Goal: Task Accomplishment & Management: Manage account settings

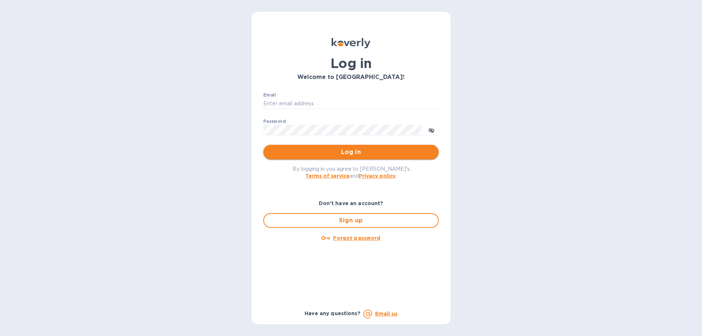
type input "[EMAIL_ADDRESS][DOMAIN_NAME]"
drag, startPoint x: 337, startPoint y: 152, endPoint x: 637, endPoint y: 187, distance: 301.6
click at [337, 152] on span "Log in" at bounding box center [351, 152] width 164 height 9
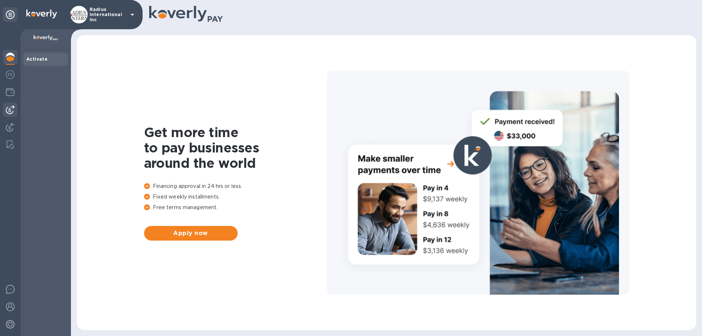
click at [10, 108] on img at bounding box center [10, 109] width 9 height 9
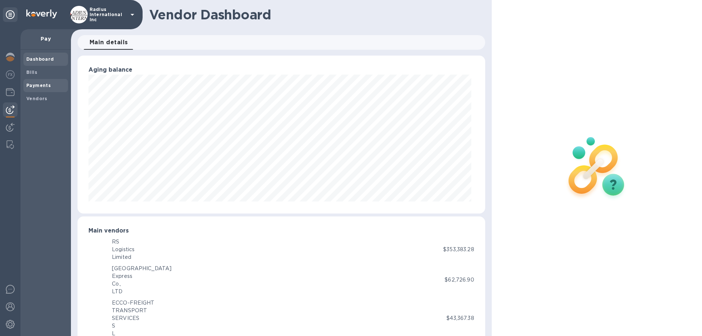
scroll to position [365686, 365439]
click at [37, 71] on span "Bills" at bounding box center [45, 72] width 39 height 7
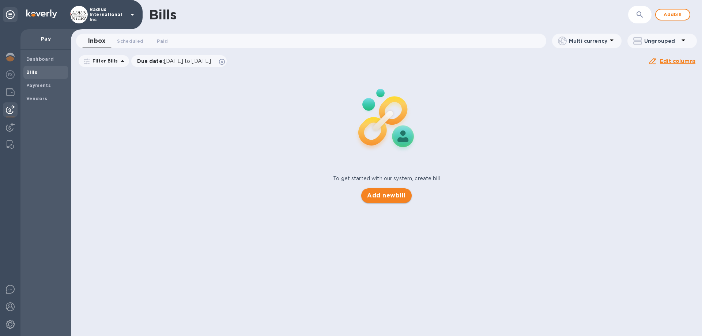
click at [390, 191] on button "Add new bill" at bounding box center [386, 195] width 50 height 15
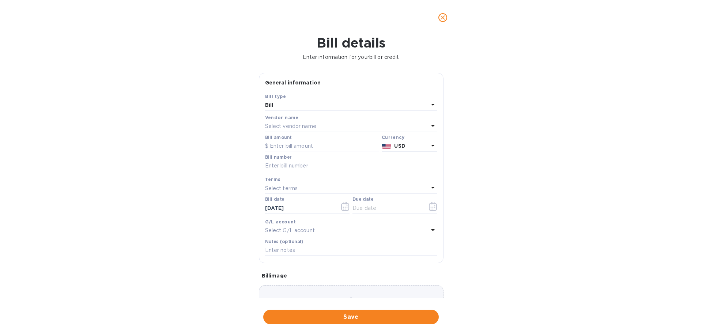
click at [291, 127] on p "Select vendor name" at bounding box center [290, 127] width 51 height 8
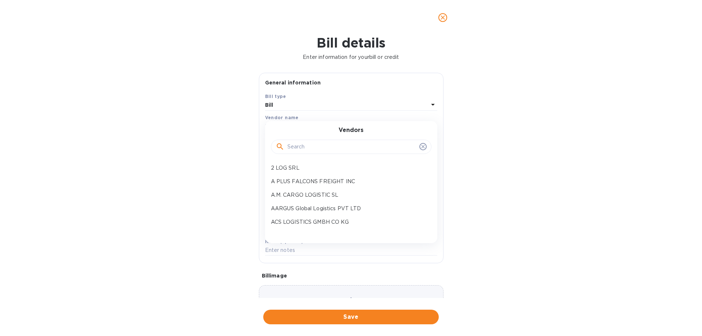
click at [323, 146] on input "text" at bounding box center [352, 147] width 129 height 11
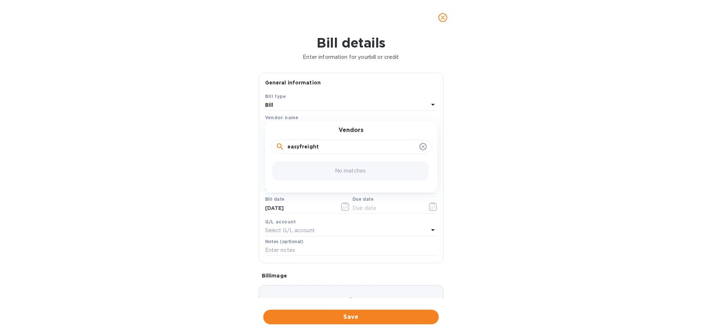
drag, startPoint x: 292, startPoint y: 151, endPoint x: 168, endPoint y: 153, distance: 123.3
click at [168, 153] on div "Bill details Enter information for your bill or credit General information Save…" at bounding box center [351, 185] width 702 height 301
type input "f"
type input "easy"
click at [296, 169] on p "EASY FREIGHT SAS" at bounding box center [348, 168] width 155 height 8
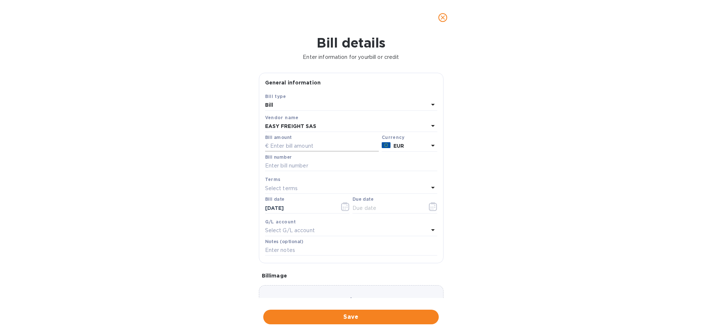
click at [301, 146] on input "text" at bounding box center [322, 146] width 114 height 11
type input "3,600.70"
type input "SOA"
drag, startPoint x: 371, startPoint y: 206, endPoint x: 415, endPoint y: 209, distance: 44.8
click at [371, 206] on input "text" at bounding box center [387, 208] width 69 height 11
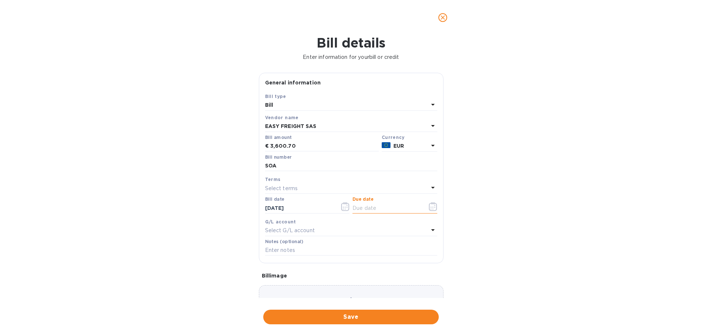
click at [431, 207] on icon "button" at bounding box center [433, 206] width 8 height 9
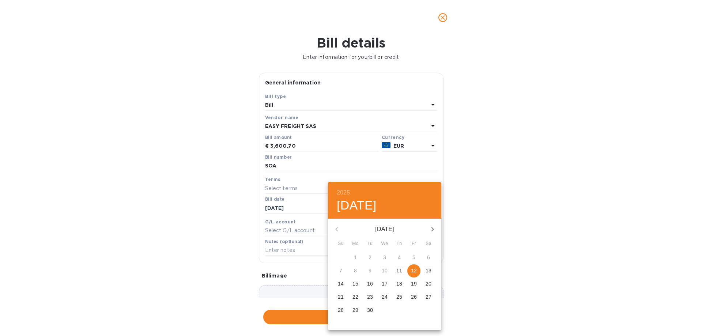
drag, startPoint x: 412, startPoint y: 273, endPoint x: 444, endPoint y: 269, distance: 31.7
click at [413, 273] on p "12" at bounding box center [414, 270] width 6 height 7
type input "09/12/2025"
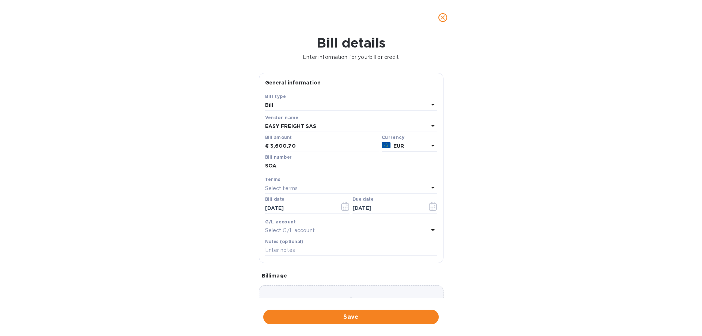
drag, startPoint x: 494, startPoint y: 266, endPoint x: 420, endPoint y: 300, distance: 81.8
click at [492, 268] on div "2025 Fri, Sep 12 September 2025 Su Mo Tu We Th Fr Sa 31 1 2 3 4 5 6 7 8 9 10 11…" at bounding box center [351, 168] width 702 height 336
drag, startPoint x: 387, startPoint y: 316, endPoint x: 404, endPoint y: 246, distance: 71.5
click at [389, 311] on button "Save" at bounding box center [351, 317] width 176 height 15
drag, startPoint x: 296, startPoint y: 165, endPoint x: 321, endPoint y: 162, distance: 24.7
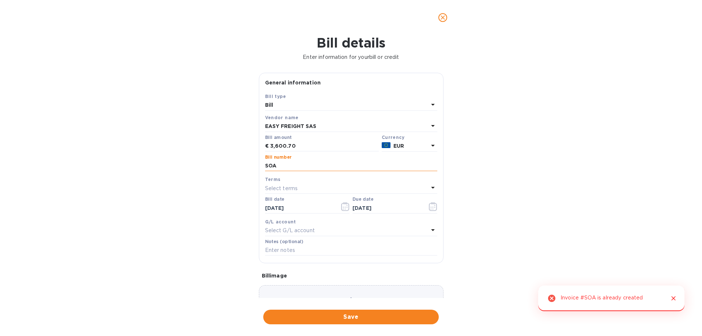
click at [296, 165] on input "SOA" at bounding box center [351, 166] width 172 height 11
type input "SOA- Easy Freight"
drag, startPoint x: 336, startPoint y: 310, endPoint x: 426, endPoint y: 243, distance: 111.7
click at [337, 310] on div "Save" at bounding box center [351, 317] width 179 height 18
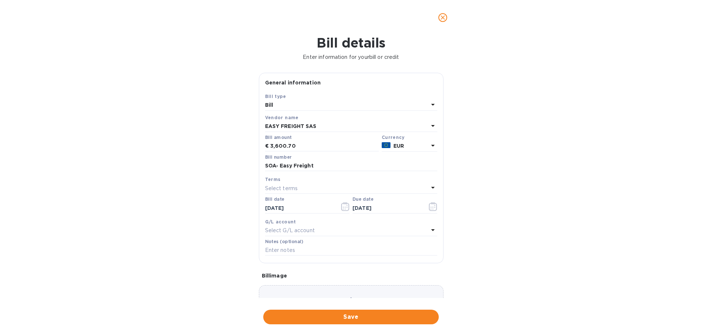
click at [376, 313] on button "Save" at bounding box center [351, 317] width 176 height 15
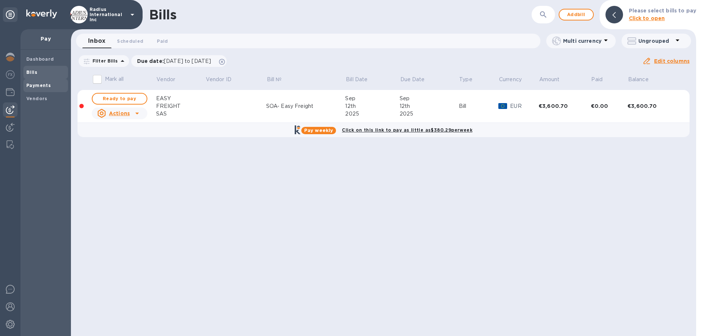
click at [47, 88] on b "Payments" at bounding box center [38, 85] width 25 height 5
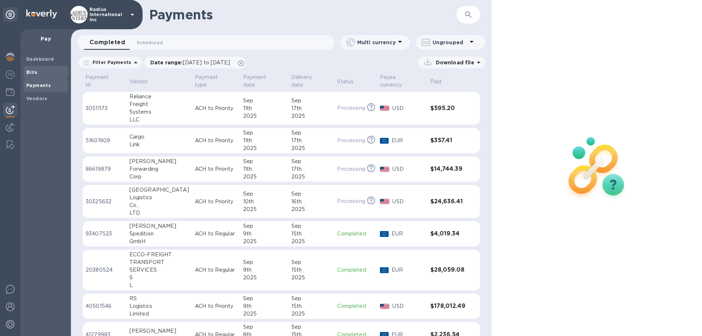
click at [46, 74] on span "Bills" at bounding box center [45, 72] width 39 height 7
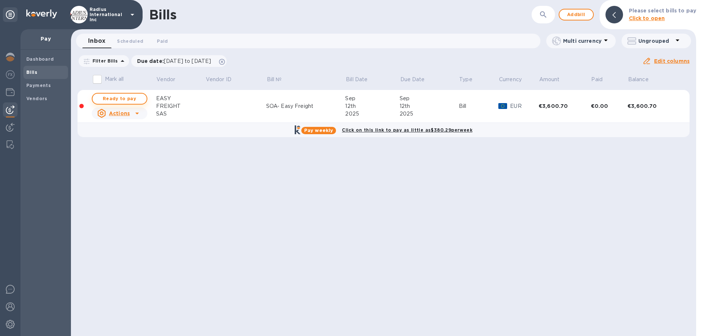
click at [126, 100] on span "Ready to pay" at bounding box center [119, 98] width 42 height 9
checkbox input "true"
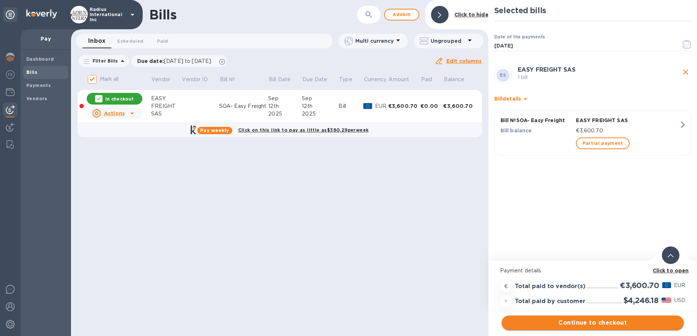
click at [638, 320] on span "Continue to checkout" at bounding box center [592, 323] width 170 height 9
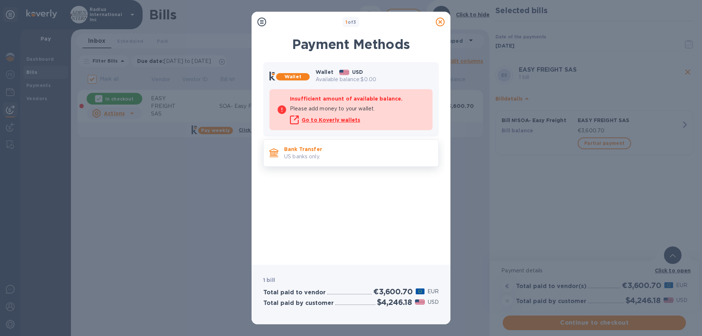
click at [357, 150] on p "Bank Transfer" at bounding box center [358, 149] width 149 height 7
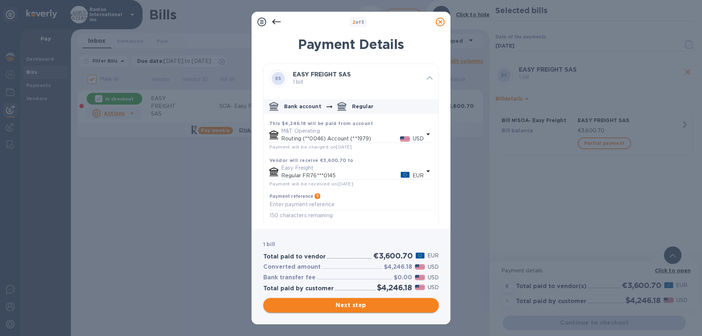
click at [382, 307] on span "Next step" at bounding box center [351, 305] width 164 height 9
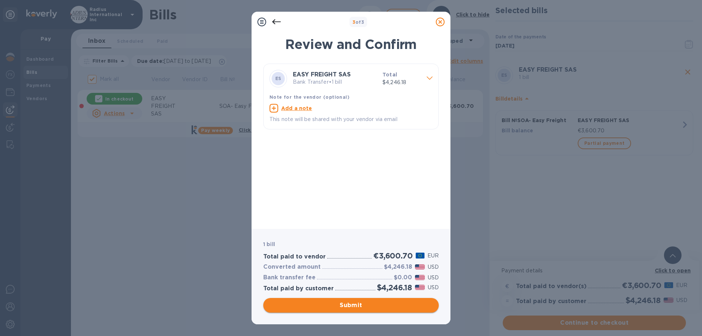
click at [383, 305] on span "Submit" at bounding box center [351, 305] width 164 height 9
